Goal: Information Seeking & Learning: Learn about a topic

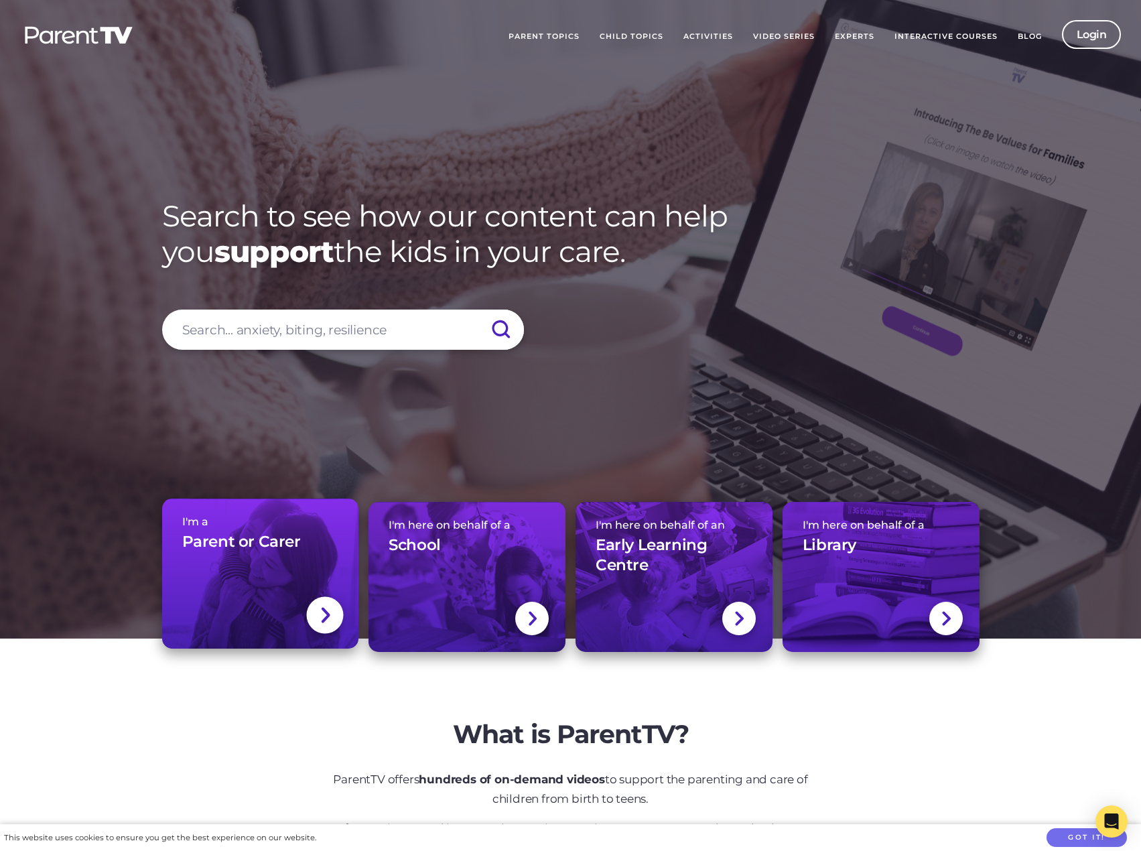
click at [313, 614] on div at bounding box center [325, 615] width 37 height 37
